Goal: Navigation & Orientation: Find specific page/section

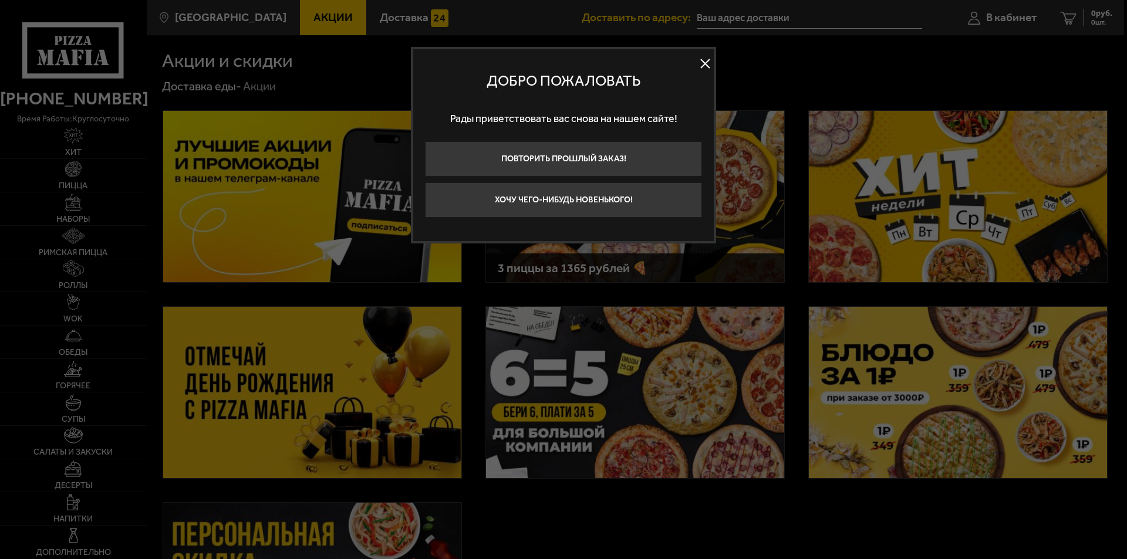
click at [696, 66] on button at bounding box center [705, 64] width 18 height 18
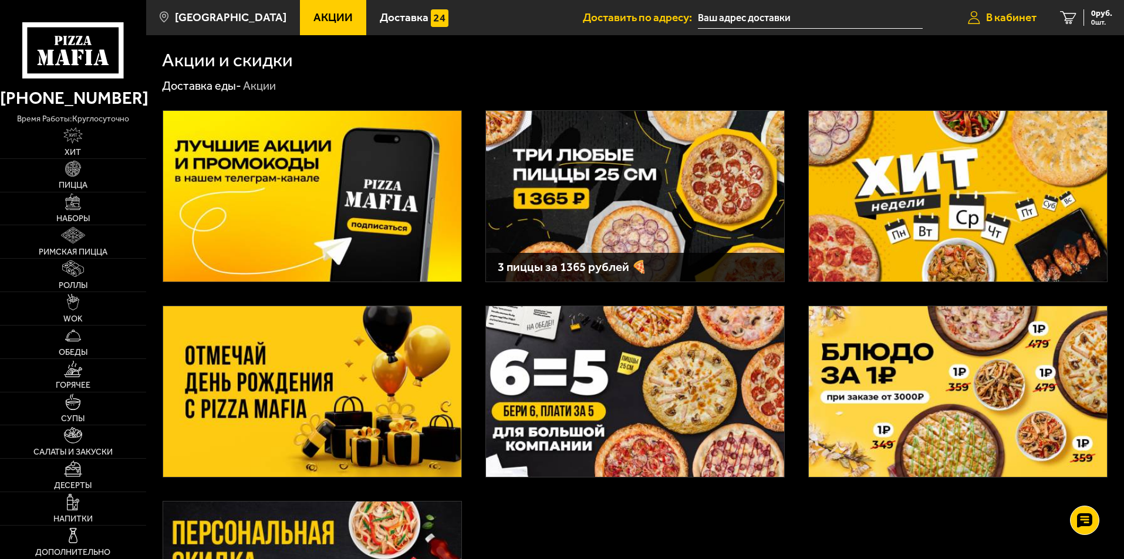
click at [1020, 22] on span "В кабинет" at bounding box center [1011, 17] width 50 height 11
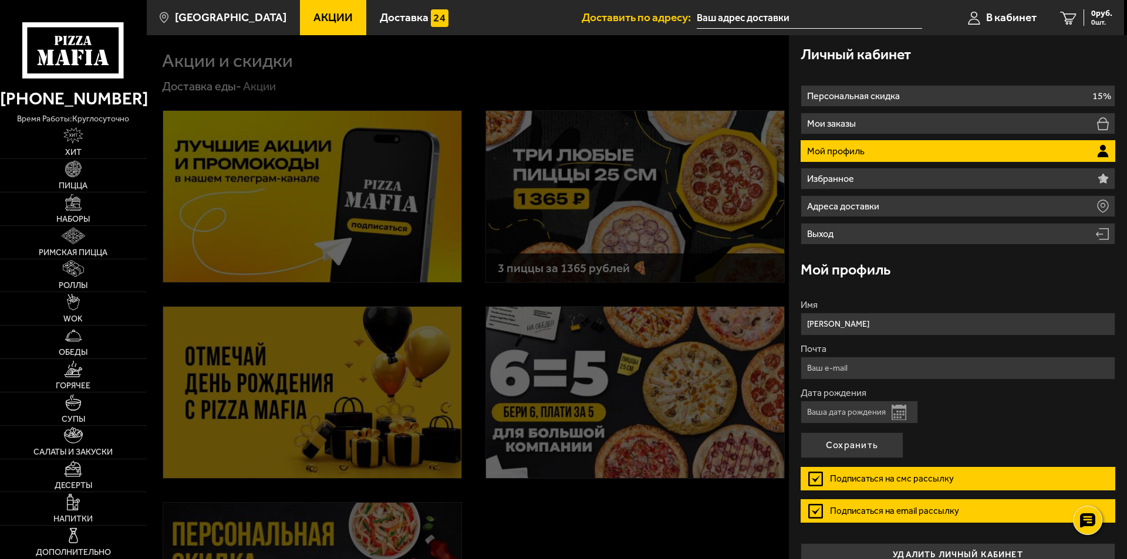
drag, startPoint x: 577, startPoint y: 75, endPoint x: 473, endPoint y: 59, distance: 105.2
click at [576, 75] on div at bounding box center [710, 314] width 1127 height 559
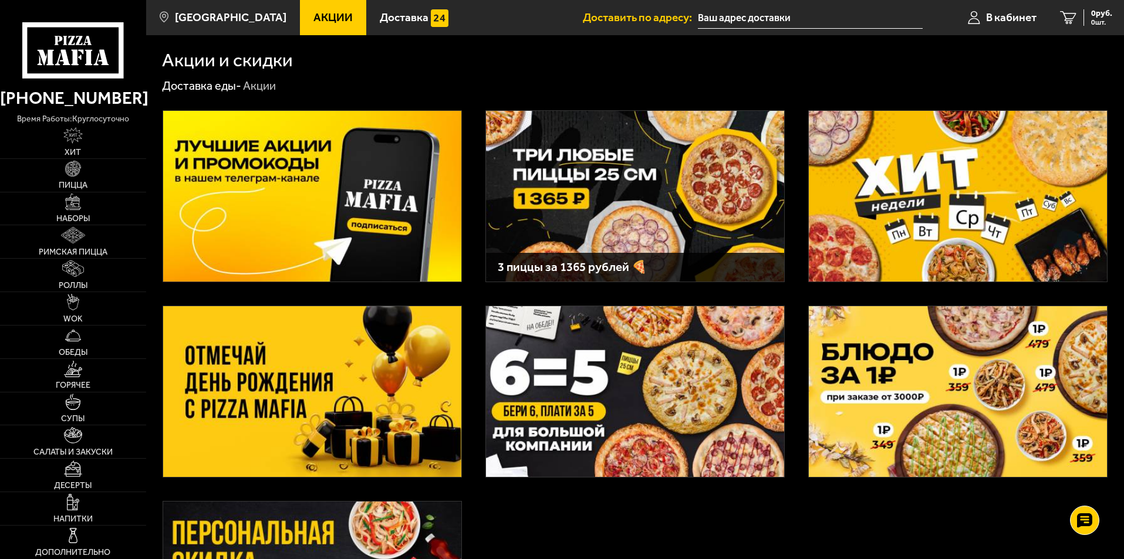
click at [320, 29] on link "Акции" at bounding box center [333, 17] width 66 height 35
click at [328, 22] on span "Акции" at bounding box center [332, 17] width 39 height 11
click at [1028, 15] on span "В кабинет" at bounding box center [1011, 17] width 50 height 11
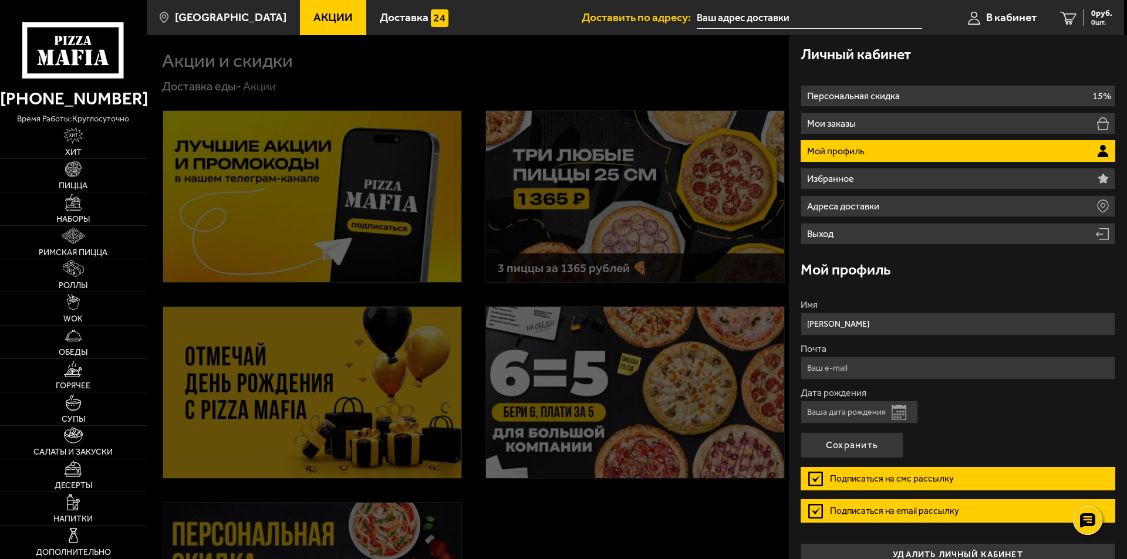
click at [347, 37] on div at bounding box center [710, 314] width 1127 height 559
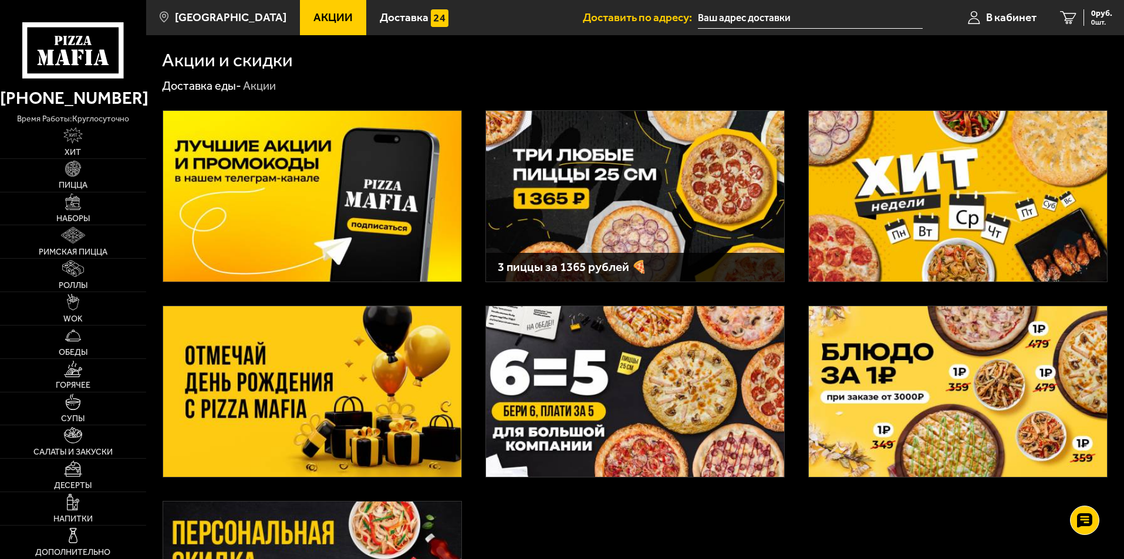
click at [335, 27] on link "Акции" at bounding box center [333, 17] width 66 height 35
click at [230, 13] on span "[GEOGRAPHIC_DATA]" at bounding box center [231, 17] width 112 height 11
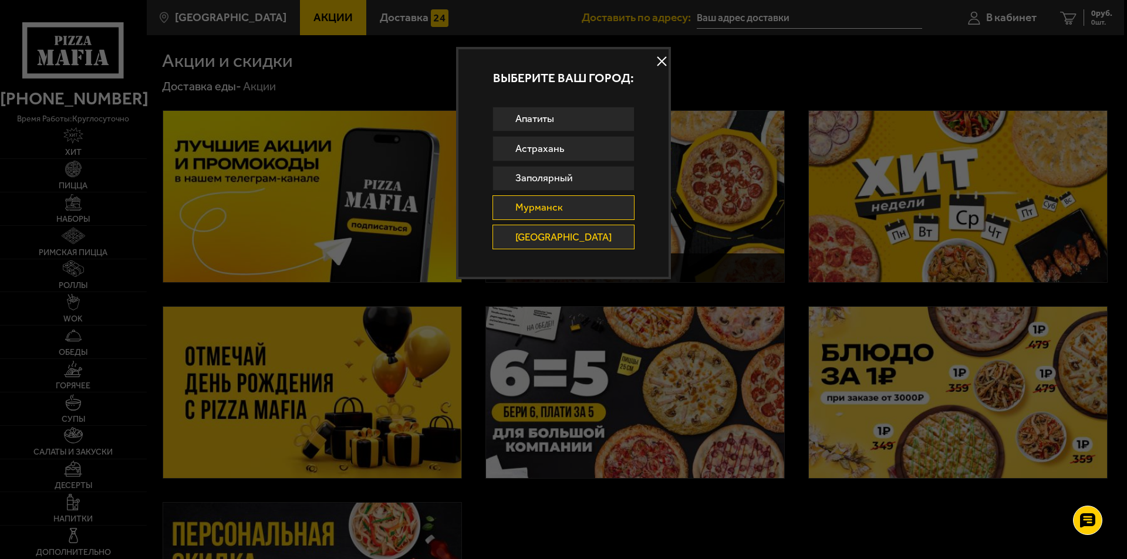
click at [544, 198] on link "Мурманск" at bounding box center [563, 207] width 143 height 25
